Goal: Task Accomplishment & Management: Use online tool/utility

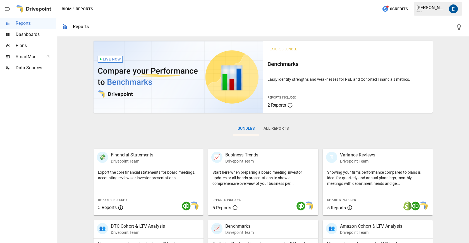
click at [36, 35] on span "Dashboards" at bounding box center [36, 34] width 40 height 7
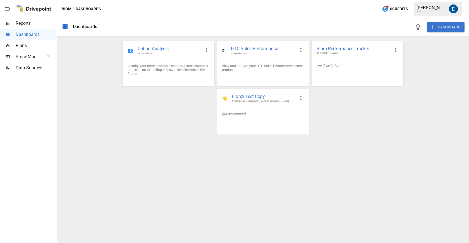
click at [28, 27] on div "Reports" at bounding box center [28, 23] width 56 height 11
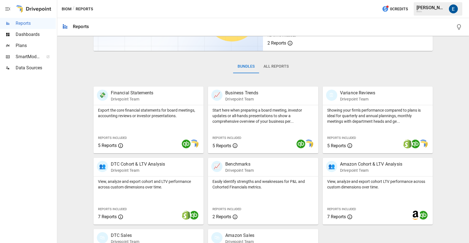
scroll to position [117, 0]
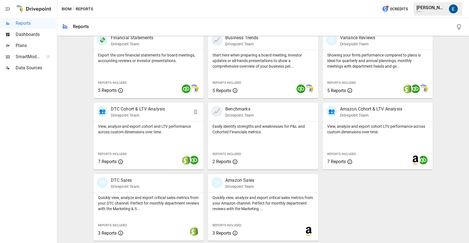
click at [149, 116] on p "Drivepoint Team" at bounding box center [138, 116] width 54 height 6
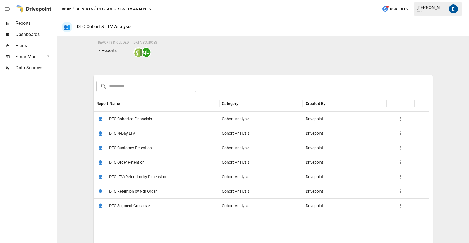
scroll to position [46, 0]
click at [133, 119] on span "DTC Cohorted Financials" at bounding box center [130, 119] width 43 height 14
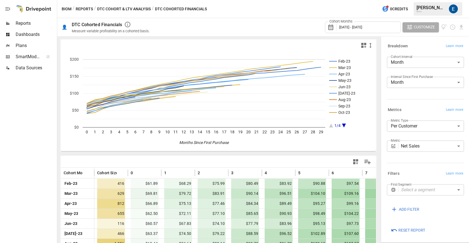
click at [126, 10] on button "DTC Cohort & LTV Analysis" at bounding box center [124, 9] width 54 height 7
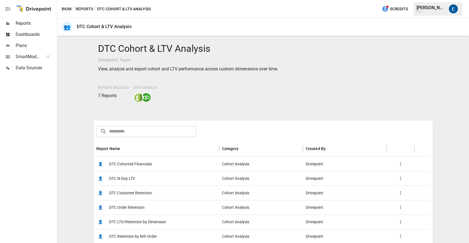
click at [139, 164] on span "DTC Cohorted Financials" at bounding box center [130, 164] width 43 height 14
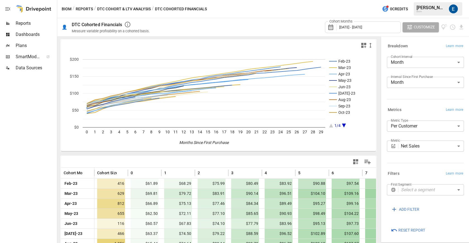
click at [422, 0] on body "Reports Dashboards Plans SmartModel ™ Data Sources Biom / Reports / DTC Cohort …" at bounding box center [234, 0] width 469 height 0
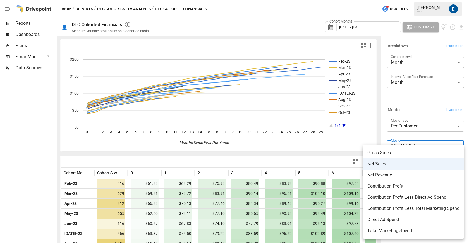
click at [409, 187] on span "Contribution Profit" at bounding box center [413, 186] width 92 height 7
type input "**********"
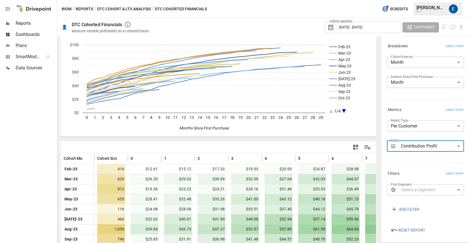
scroll to position [51, 0]
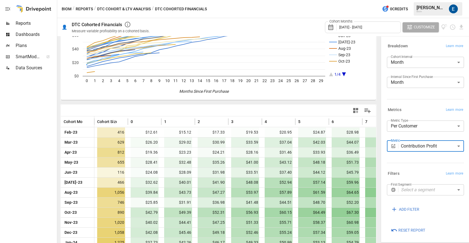
click at [426, 0] on body "Reports Dashboards Plans SmartModel ™ Data Sources Biom / Reports / DTC Cohort …" at bounding box center [234, 0] width 469 height 0
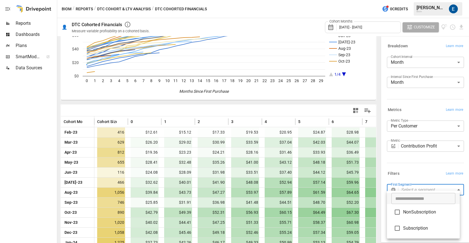
click at [420, 173] on div at bounding box center [234, 121] width 469 height 243
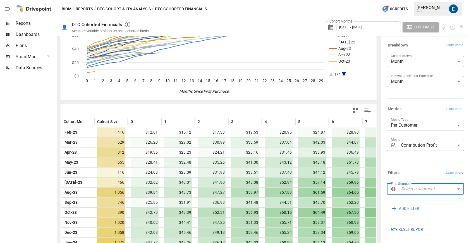
scroll to position [1, 0]
click at [411, 211] on span "ADD FILTER" at bounding box center [409, 208] width 20 height 7
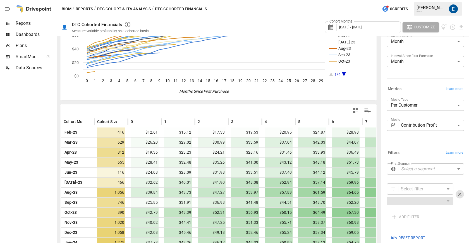
scroll to position [30, 0]
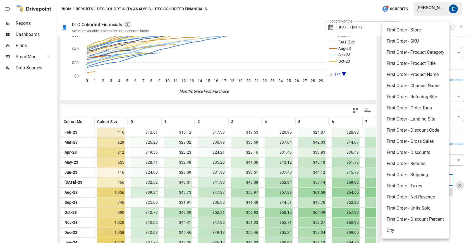
click at [442, 0] on body "Reports Dashboards Plans SmartModel ™ Data Sources Biom / Reports / DTC Cohort …" at bounding box center [234, 0] width 469 height 0
click at [424, 49] on li "First Order - Product Category" at bounding box center [415, 52] width 67 height 11
type input "**********"
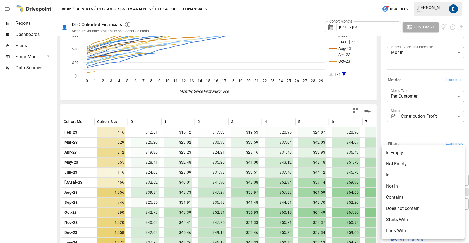
click at [455, 0] on body "Reports Dashboards Plans SmartModel ™ Data Sources Biom / Reports / DTC Cohort …" at bounding box center [234, 0] width 469 height 0
click at [425, 195] on li "Contains" at bounding box center [422, 197] width 83 height 11
type input "********"
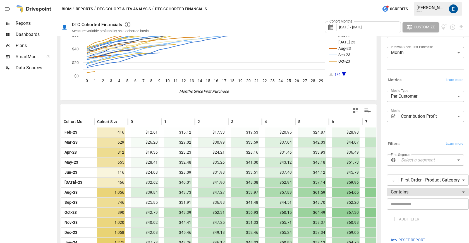
click at [422, 206] on input "text" at bounding box center [428, 204] width 82 height 11
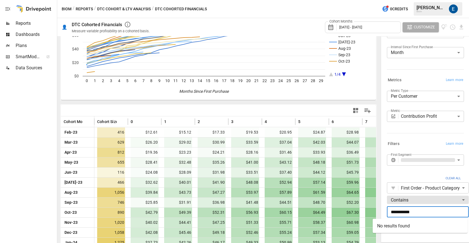
scroll to position [31, 0]
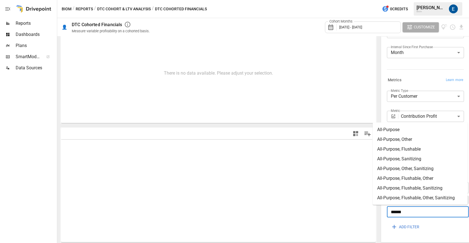
scroll to position [28, 0]
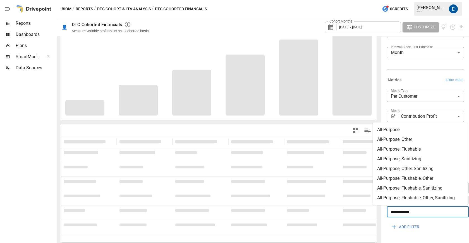
scroll to position [28, 0]
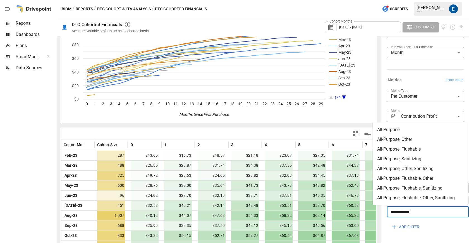
type input "**********"
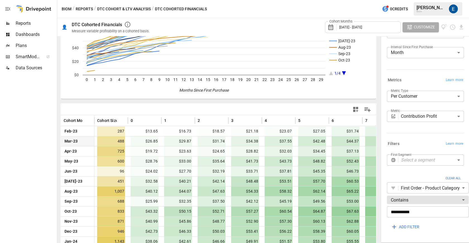
scroll to position [0, 0]
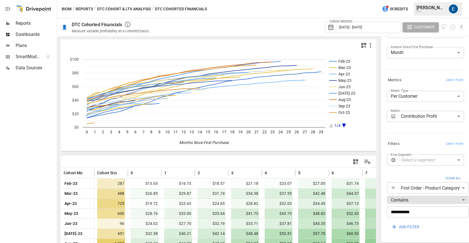
click at [432, 0] on body "Reports Dashboards Plans SmartModel ™ Data Sources Biom / Reports / DTC Cohort …" at bounding box center [234, 0] width 469 height 0
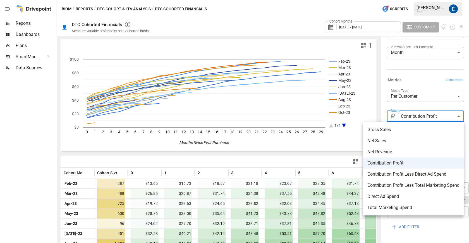
click at [432, 175] on span "Contribution Profit Less Direct Ad Spend" at bounding box center [413, 174] width 92 height 7
type input "**********"
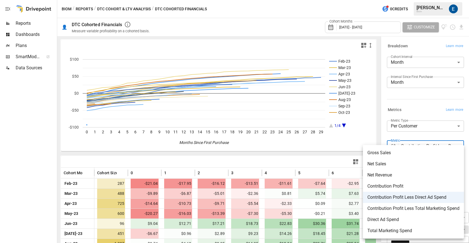
click at [438, 0] on body "Reports Dashboards Plans SmartModel ™ Data Sources Biom / Reports / DTC Cohort …" at bounding box center [234, 0] width 469 height 0
click at [423, 136] on div at bounding box center [234, 121] width 469 height 243
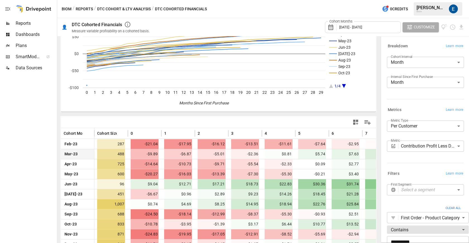
scroll to position [42, 0]
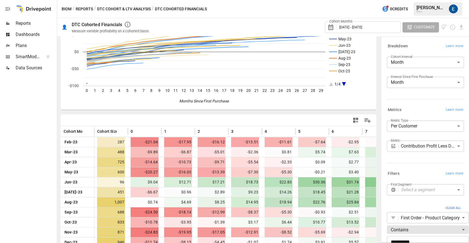
click at [431, 0] on body "Reports Dashboards Plans SmartModel ™ Data Sources Biom / Reports / DTC Cohort …" at bounding box center [234, 0] width 469 height 0
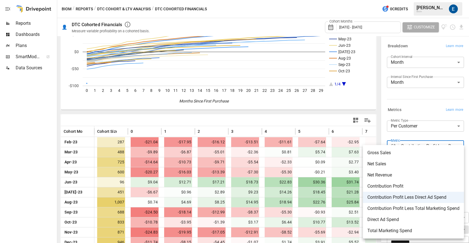
click at [409, 110] on div at bounding box center [234, 121] width 469 height 243
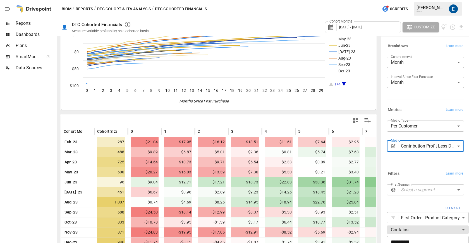
scroll to position [53, 0]
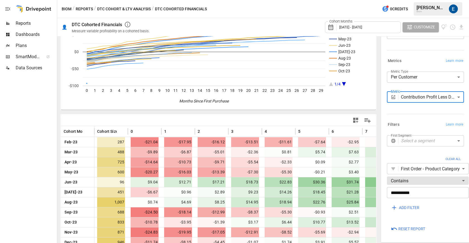
click at [419, 0] on body "Reports Dashboards Plans SmartModel ™ Data Sources Biom / Reports / DTC Cohort …" at bounding box center [234, 0] width 469 height 0
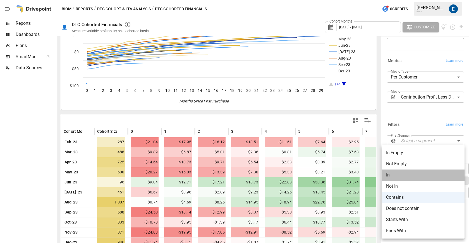
click at [413, 176] on li "In" at bounding box center [422, 175] width 83 height 11
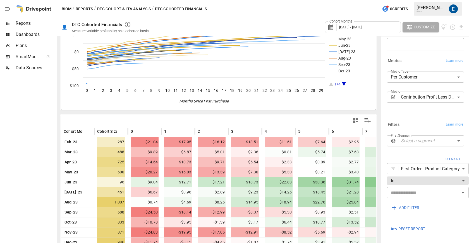
click at [418, 189] on input "text" at bounding box center [422, 193] width 69 height 8
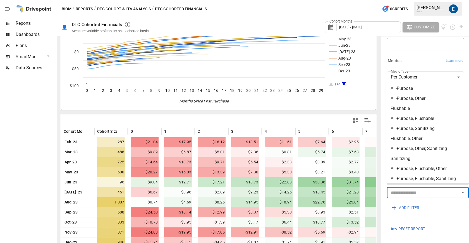
click at [407, 88] on li "All-Purpose" at bounding box center [427, 89] width 83 height 10
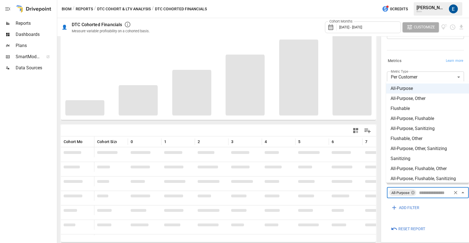
scroll to position [31, 0]
click at [438, 203] on div "ADD FILTER" at bounding box center [425, 208] width 77 height 10
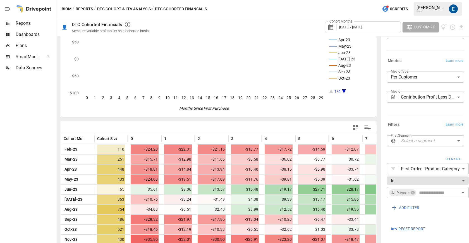
scroll to position [0, 0]
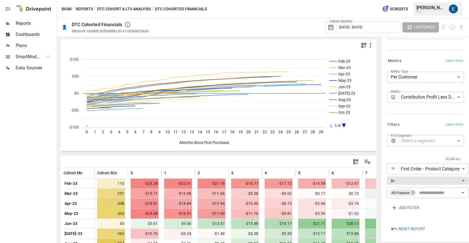
click at [430, 0] on body "Reports Dashboards Plans SmartModel ™ Data Sources Biom / Reports / DTC Cohort …" at bounding box center [234, 0] width 469 height 0
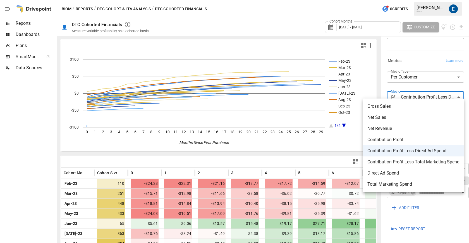
click at [417, 57] on div at bounding box center [234, 121] width 469 height 243
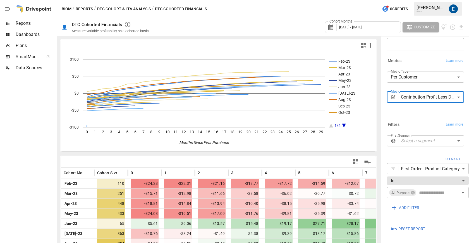
click at [362, 26] on span "February 2023 - July 2025" at bounding box center [350, 27] width 23 height 4
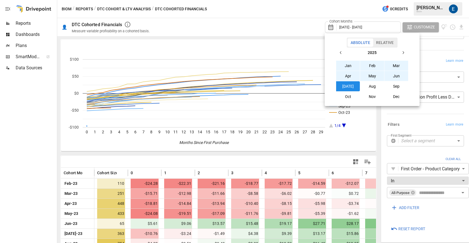
click at [342, 25] on div at bounding box center [234, 121] width 469 height 243
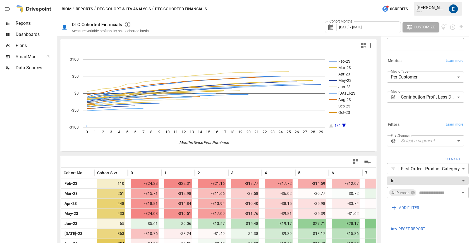
click at [344, 28] on span "February 2023 - July 2025" at bounding box center [350, 27] width 23 height 4
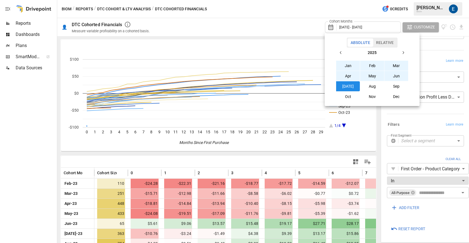
click at [340, 51] on icon "button" at bounding box center [340, 52] width 4 height 4
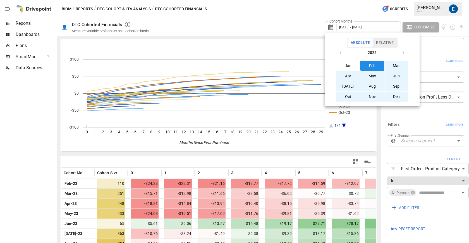
click at [404, 55] on button "button" at bounding box center [403, 53] width 10 height 10
click at [348, 67] on button "Jan" at bounding box center [348, 66] width 24 height 10
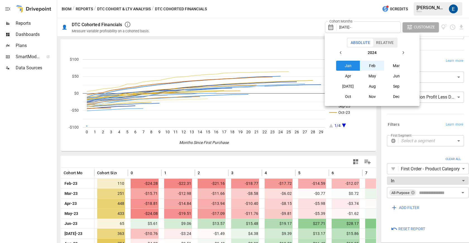
click at [400, 55] on button "button" at bounding box center [403, 53] width 10 height 10
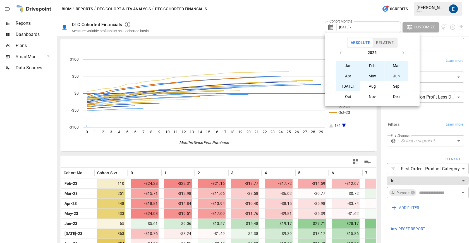
click at [353, 85] on button "Jul" at bounding box center [348, 86] width 24 height 10
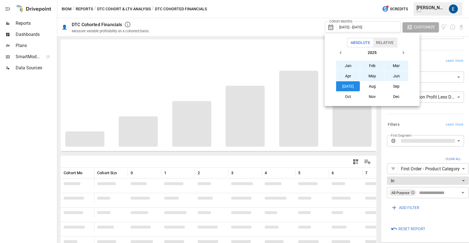
click at [431, 44] on div at bounding box center [234, 121] width 469 height 243
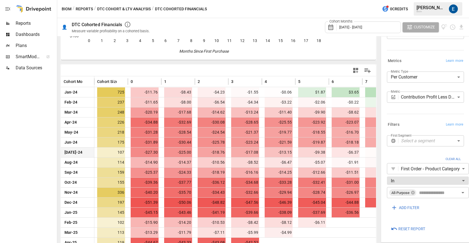
scroll to position [91, 0]
click at [362, 28] on span "January 2024 - July 2025" at bounding box center [350, 27] width 23 height 4
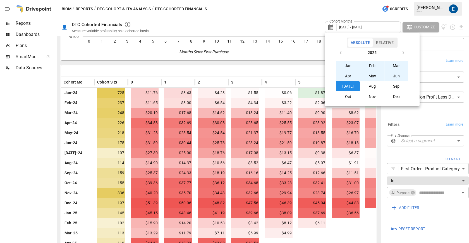
click at [397, 75] on button "Jun" at bounding box center [396, 76] width 24 height 10
click at [341, 49] on button "button" at bounding box center [341, 53] width 10 height 10
click at [349, 64] on button "Jan" at bounding box center [348, 66] width 24 height 10
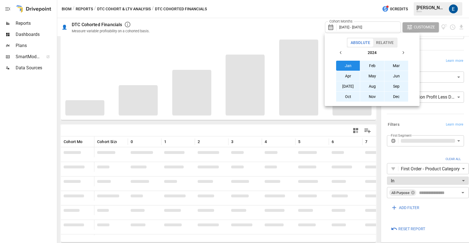
scroll to position [31, 0]
click at [429, 52] on div at bounding box center [234, 121] width 469 height 243
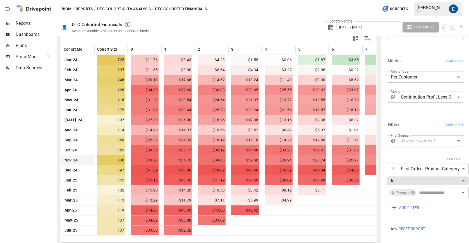
scroll to position [0, 0]
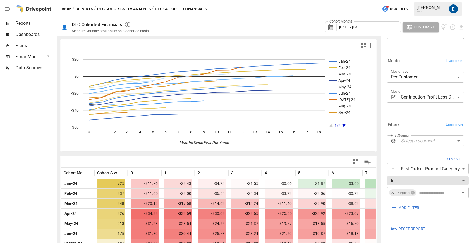
click at [415, 0] on body "Reports Dashboards Plans SmartModel ™ Data Sources Biom / Reports / DTC Cohort …" at bounding box center [234, 0] width 469 height 0
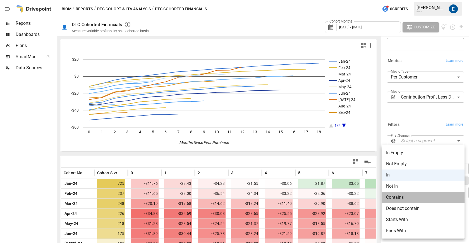
click at [415, 199] on li "Contains" at bounding box center [422, 197] width 83 height 11
type input "********"
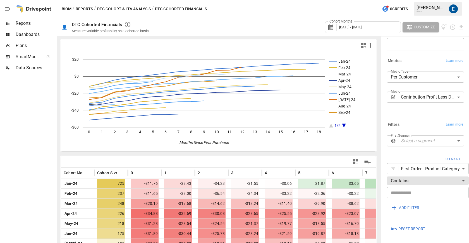
click at [411, 187] on input "text" at bounding box center [428, 192] width 82 height 11
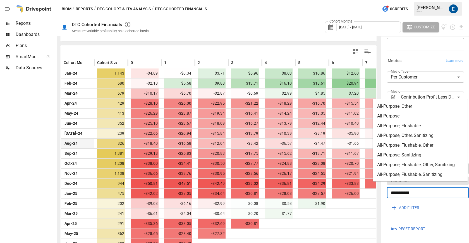
scroll to position [124, 0]
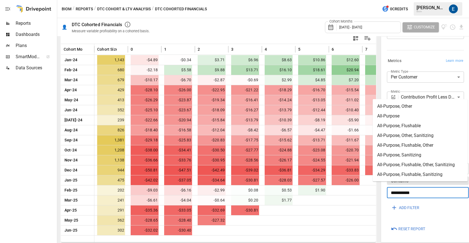
click at [425, 192] on input "**********" at bounding box center [428, 192] width 82 height 11
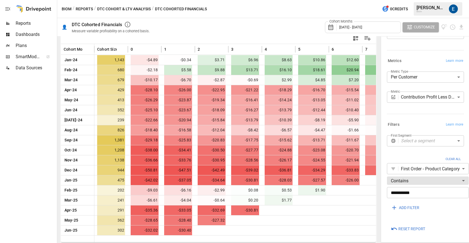
click at [443, 216] on div "**********" at bounding box center [423, 177] width 79 height 89
click at [423, 189] on input "**********" at bounding box center [428, 192] width 82 height 11
click at [415, 216] on div "**********" at bounding box center [423, 177] width 79 height 89
click at [417, 187] on input "**********" at bounding box center [428, 192] width 82 height 11
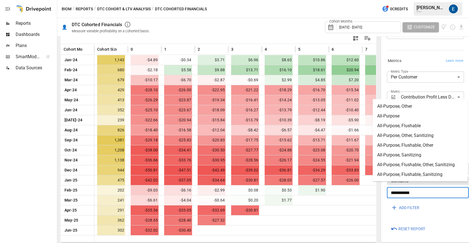
drag, startPoint x: 418, startPoint y: 190, endPoint x: 382, endPoint y: 189, distance: 36.5
click at [382, 189] on div "**********" at bounding box center [424, 115] width 88 height 257
type input "*********"
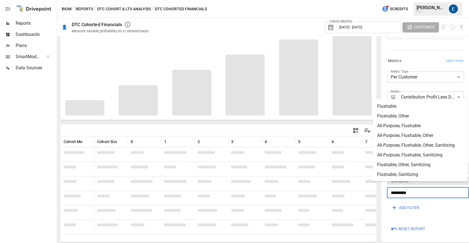
click at [406, 216] on div "**********" at bounding box center [423, 177] width 79 height 89
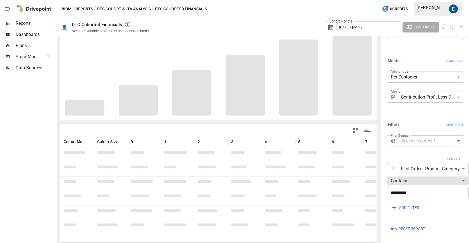
scroll to position [124, 0]
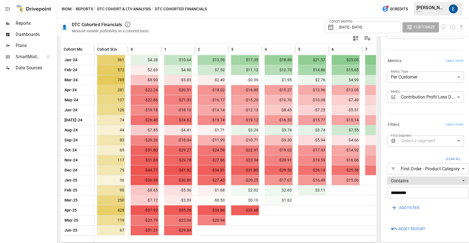
click at [458, 0] on body "Reports Dashboards Plans SmartModel ™ Data Sources Biom / Reports / DTC Cohort …" at bounding box center [234, 0] width 469 height 0
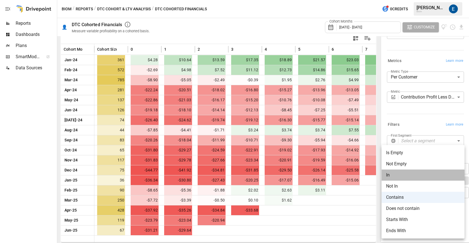
click at [416, 174] on li "In" at bounding box center [422, 175] width 83 height 11
type input "**"
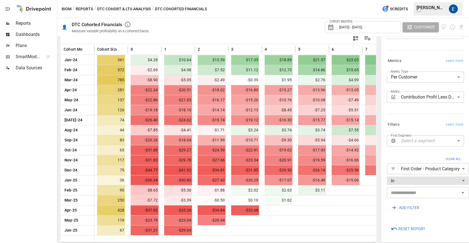
click at [415, 190] on input "text" at bounding box center [422, 193] width 69 height 8
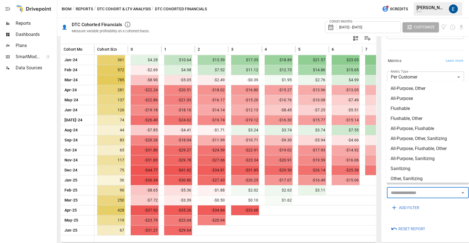
click at [407, 97] on li "All-Purpose" at bounding box center [427, 99] width 83 height 10
click at [405, 90] on li "All-Purpose, Other" at bounding box center [427, 89] width 83 height 10
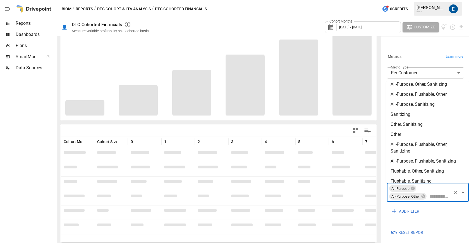
scroll to position [60, 0]
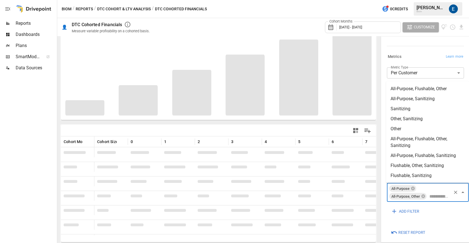
click at [425, 220] on div "**********" at bounding box center [423, 185] width 79 height 72
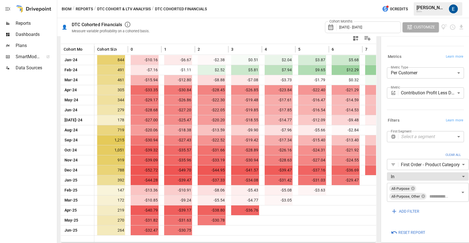
scroll to position [53, 0]
